Goal: Transaction & Acquisition: Subscribe to service/newsletter

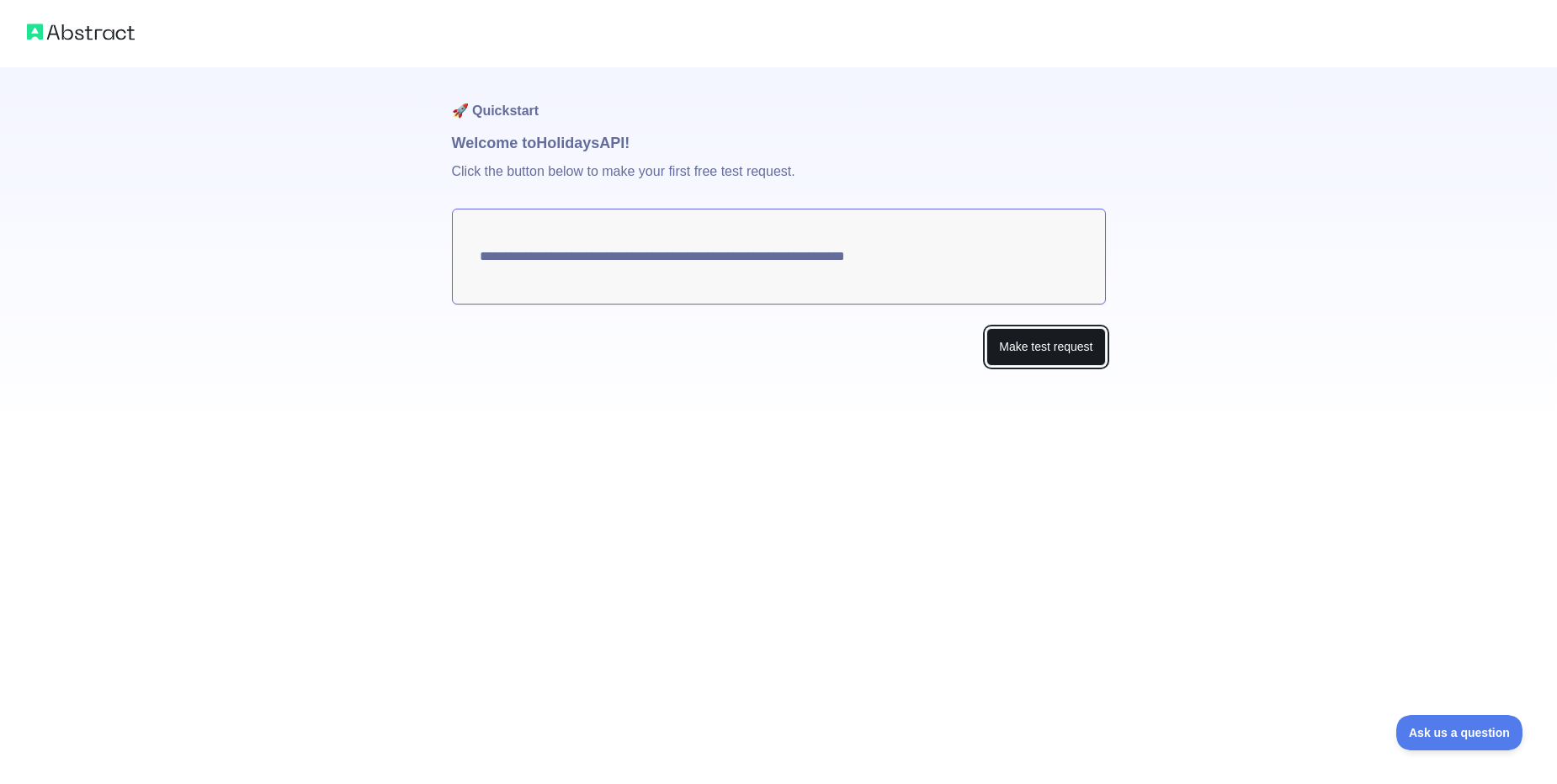
click at [1051, 357] on button "Make test request" at bounding box center [1046, 347] width 119 height 38
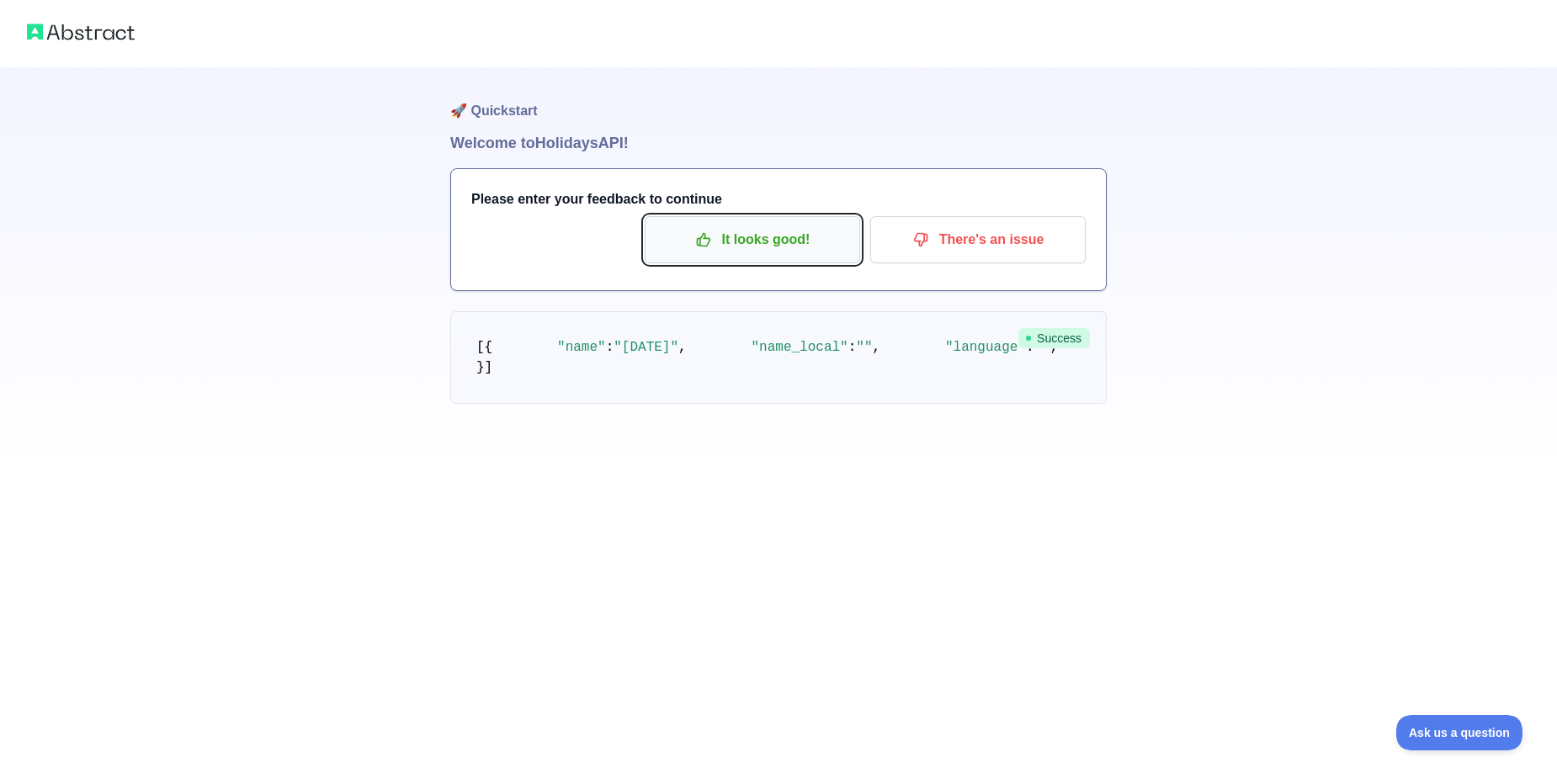
click at [788, 257] on button "It looks good!" at bounding box center [752, 240] width 216 height 47
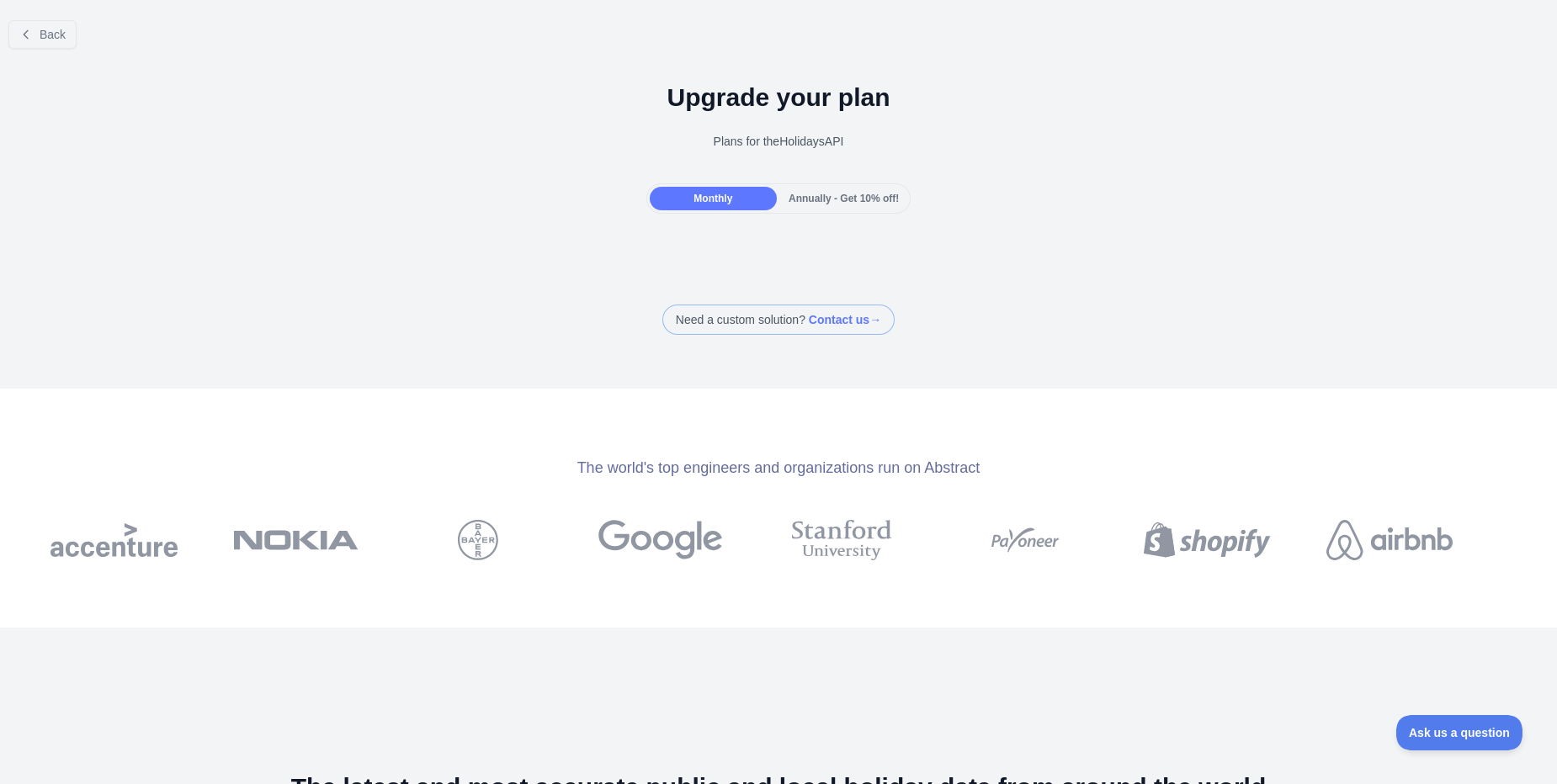
click at [733, 200] on div "Monthly" at bounding box center [713, 198] width 127 height 23
click at [815, 204] on div "Annually - Get 10% off!" at bounding box center [843, 198] width 127 height 23
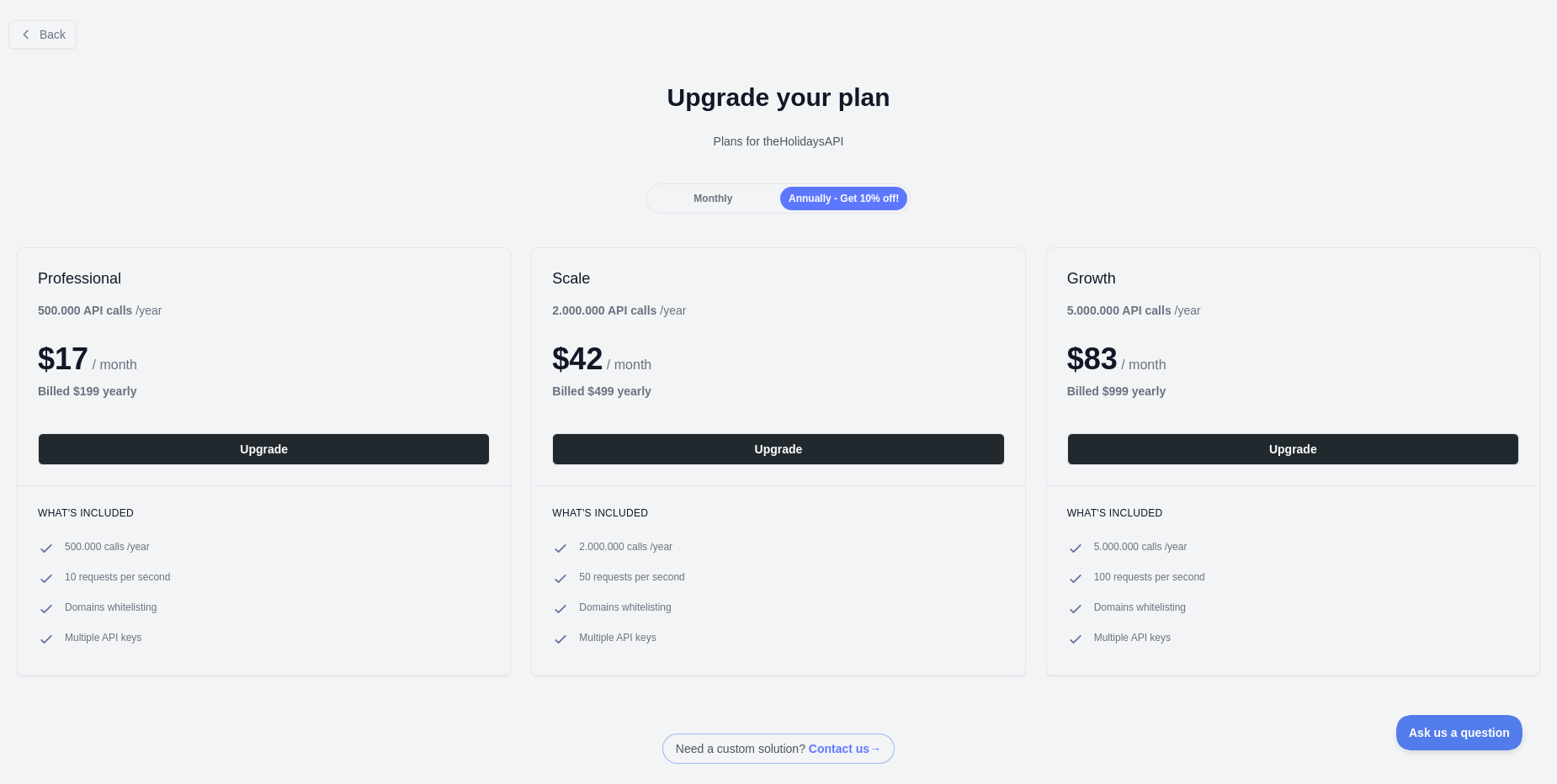
click at [701, 209] on div "Monthly" at bounding box center [713, 198] width 127 height 23
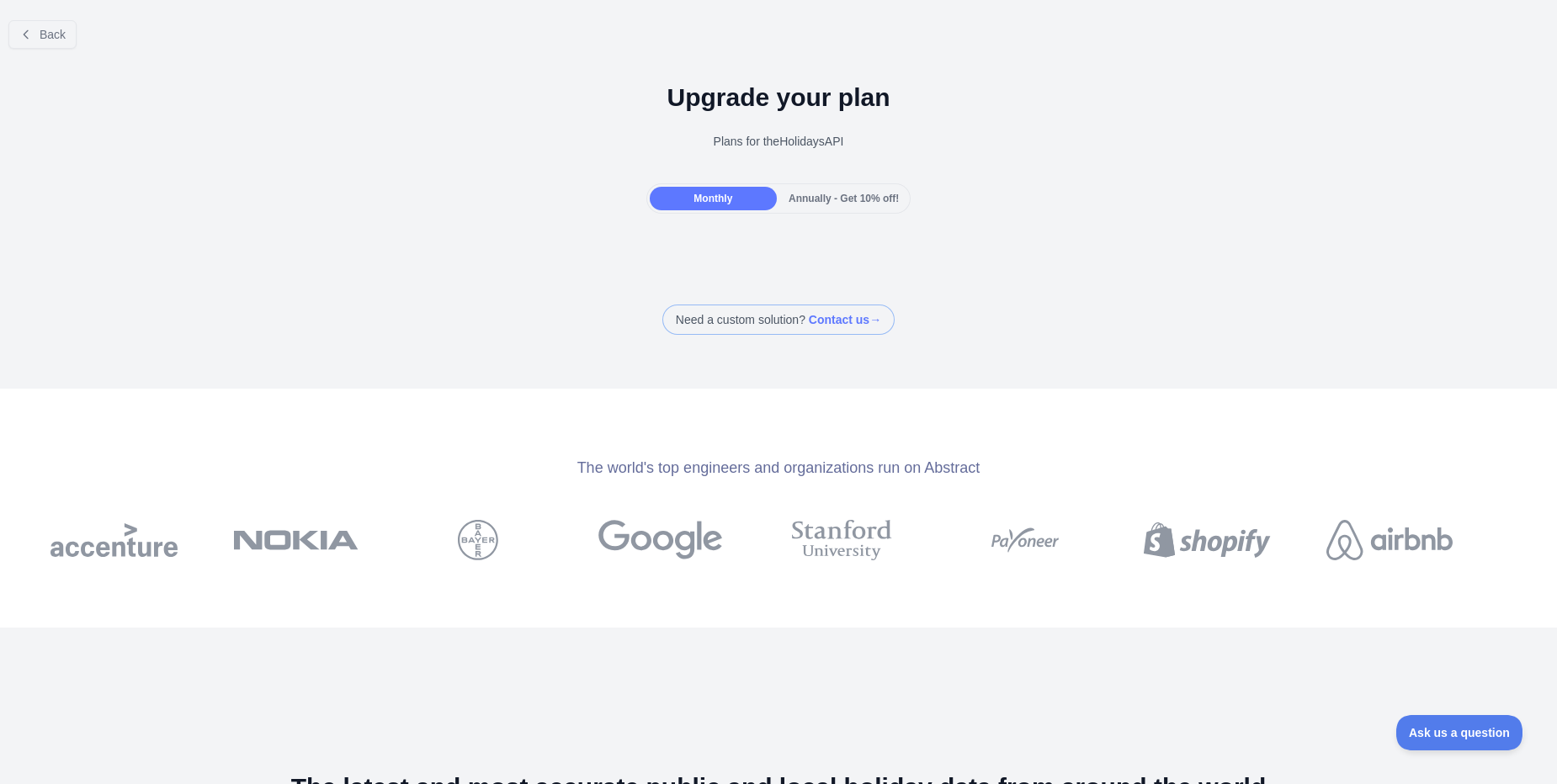
click at [854, 197] on span "Annually - Get 10% off!" at bounding box center [844, 198] width 111 height 12
